Goal: Task Accomplishment & Management: Complete application form

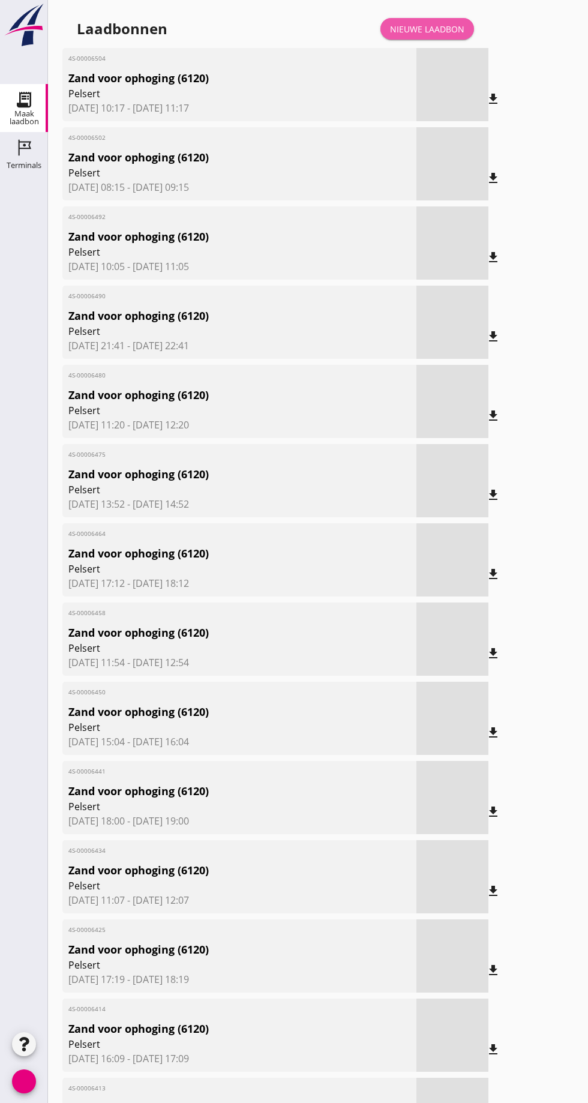
click at [437, 32] on font "Nieuwe laadbon" at bounding box center [427, 28] width 74 height 11
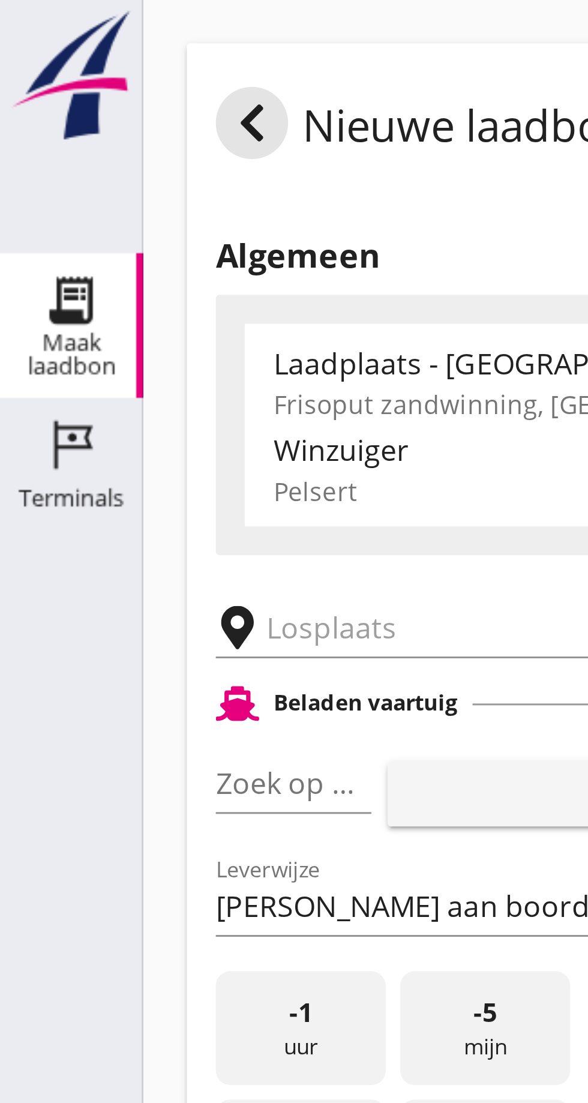
click at [109, 212] on input "text" at bounding box center [191, 208] width 205 height 19
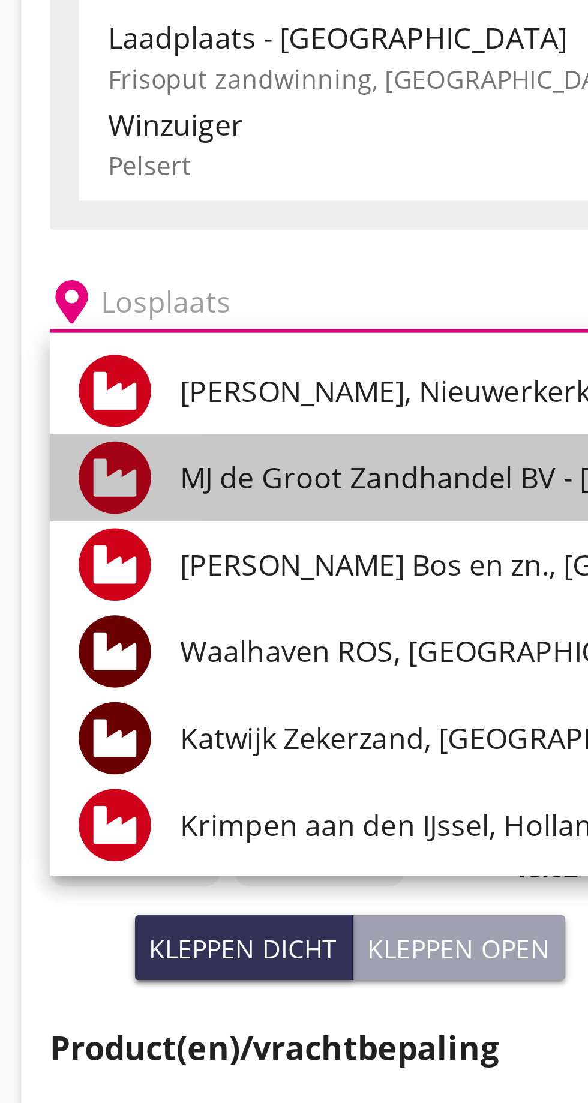
click at [160, 270] on font "MJ de Groot Zandhandel BV - [GEOGRAPHIC_DATA], [GEOGRAPHIC_DATA]" at bounding box center [279, 266] width 328 height 13
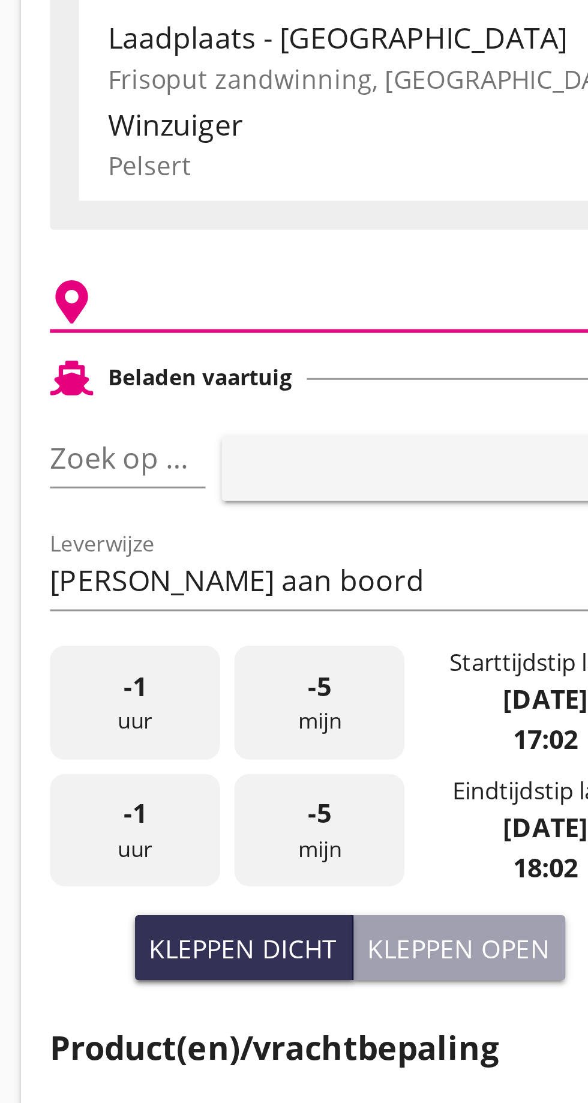
type input "[PERSON_NAME] Zandhandel B.V. - Spaansepolder, [GEOGRAPHIC_DATA]"
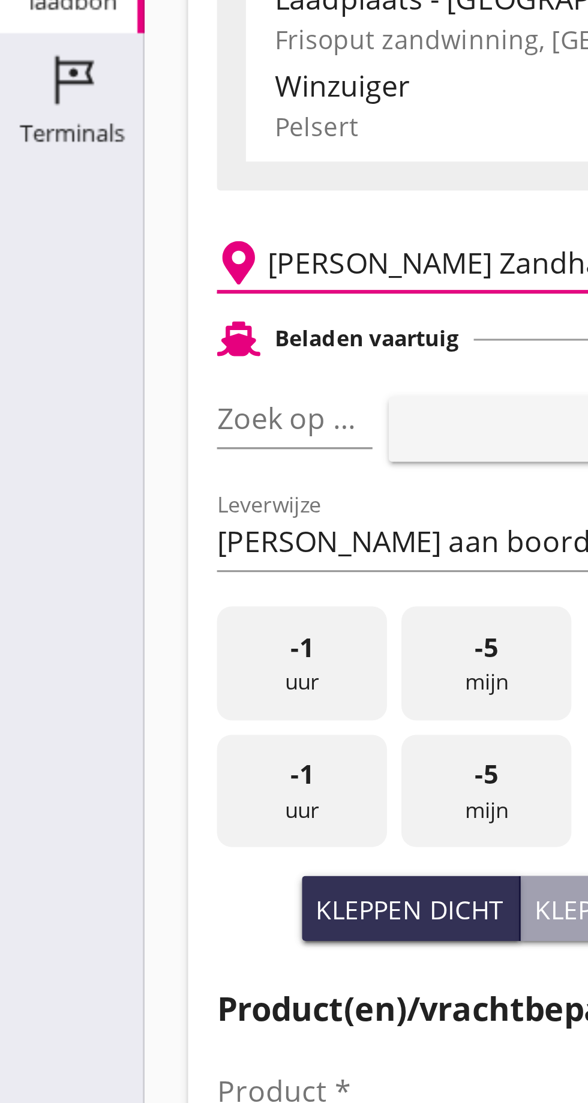
click at [88, 259] on input "Zoek op (scheeps)naam" at bounding box center [81, 259] width 18 height 19
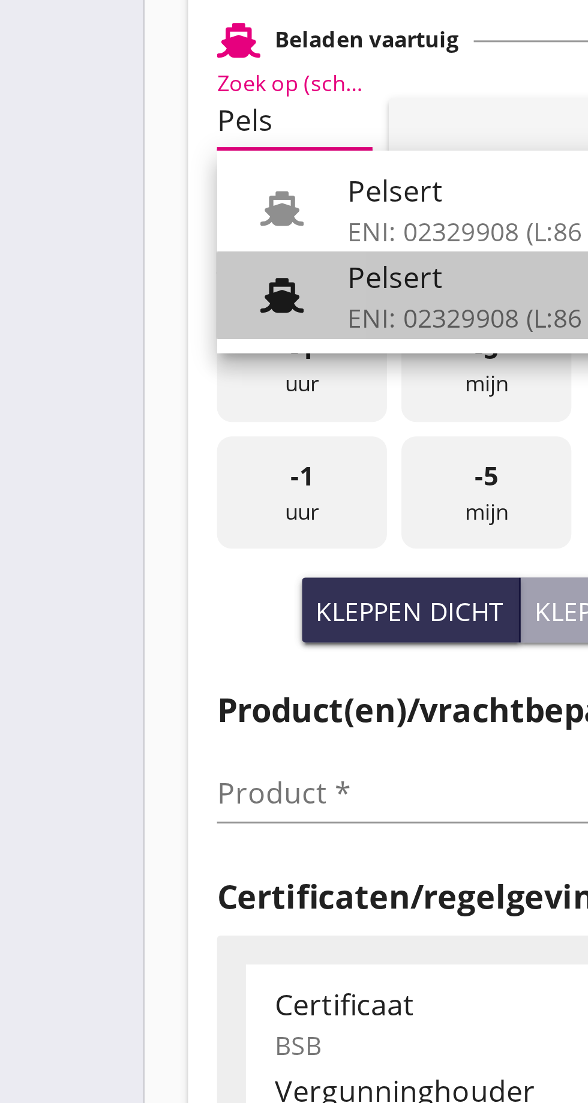
click at [135, 321] on font "ENI: 02329908 (L:86 x B:)" at bounding box center [163, 325] width 97 height 11
type input "Pelsert"
type input "[PERSON_NAME]"
type input "1087"
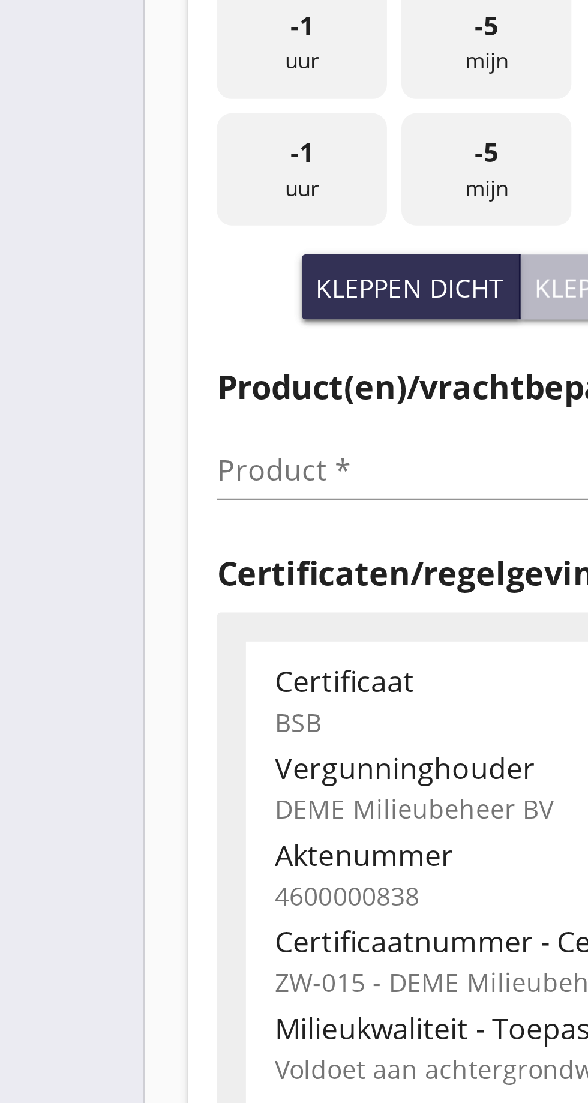
type input "Pelsert"
click at [187, 429] on button "Kleppen open" at bounding box center [208, 423] width 70 height 22
type input "725"
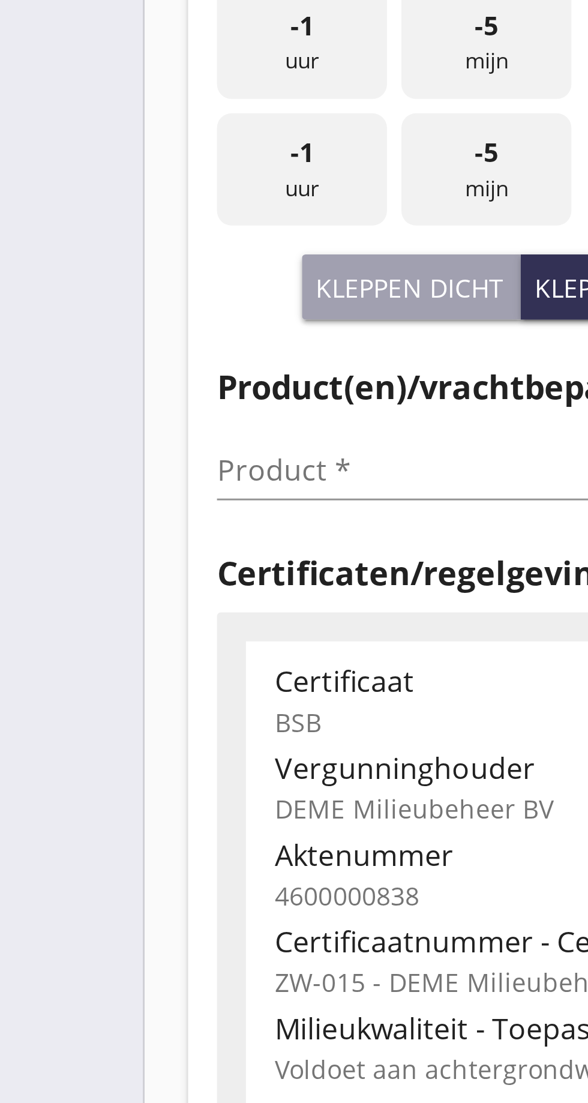
click at [95, 480] on input "Product *" at bounding box center [147, 482] width 151 height 19
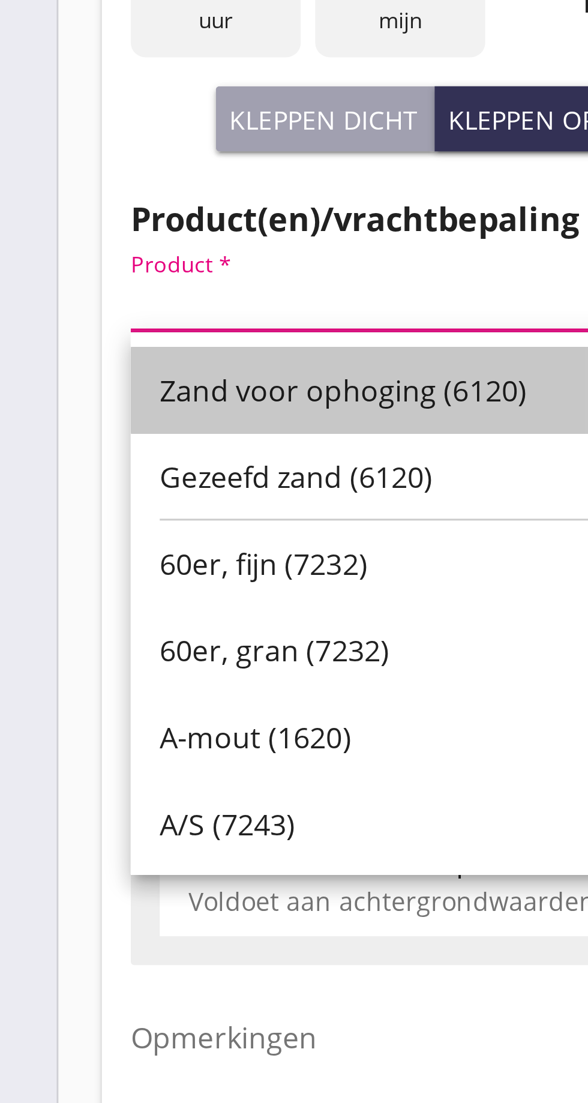
click at [150, 503] on div "Zand voor ophoging (6120)" at bounding box center [156, 512] width 149 height 29
type input "Zand voor ophoging (6120)"
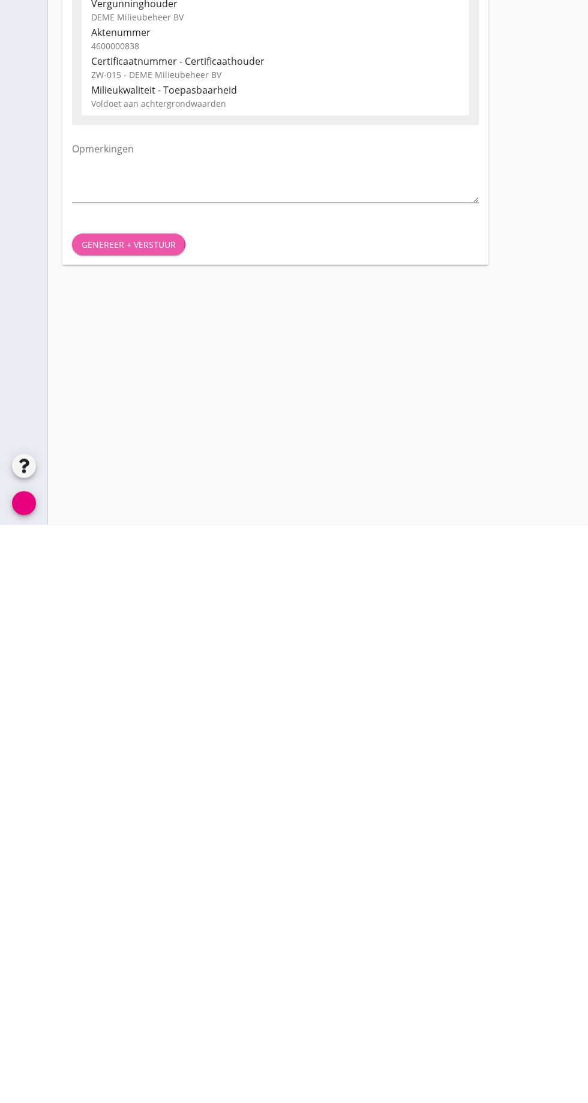
click at [133, 827] on font "Genereer + verstuur" at bounding box center [129, 822] width 94 height 11
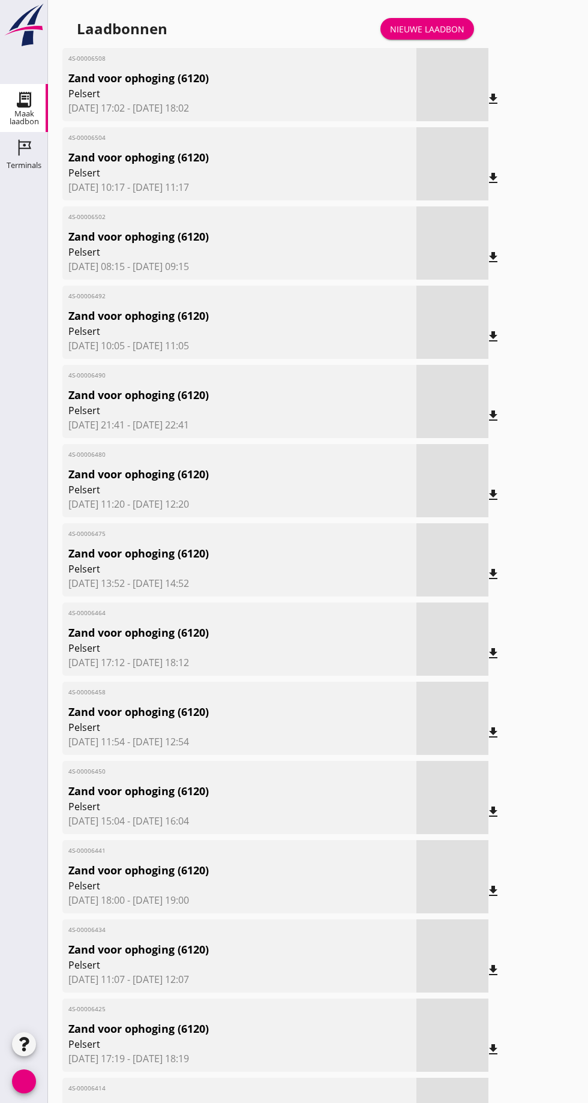
click at [191, 58] on span "4S-00006508" at bounding box center [210, 58] width 285 height 9
